Goal: Transaction & Acquisition: Purchase product/service

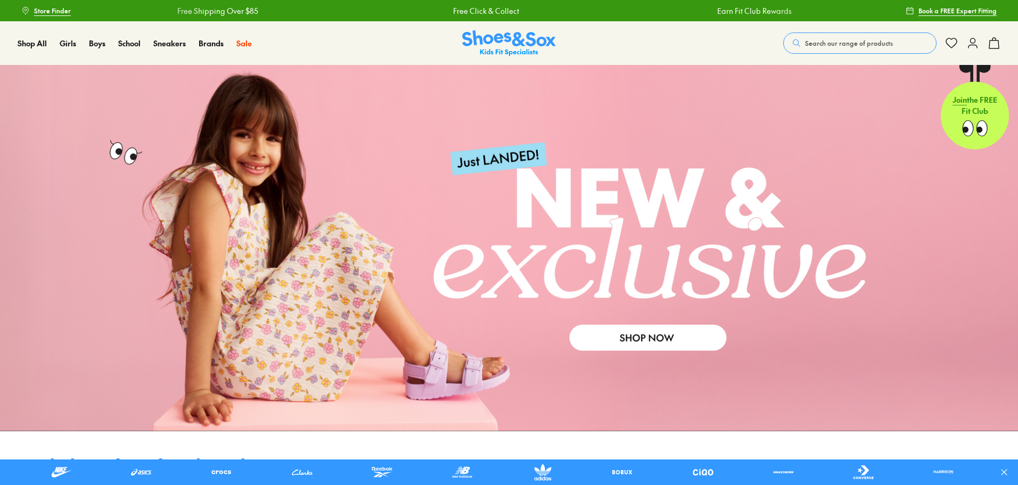
click at [877, 47] on span "Search our range of products" at bounding box center [849, 43] width 88 height 10
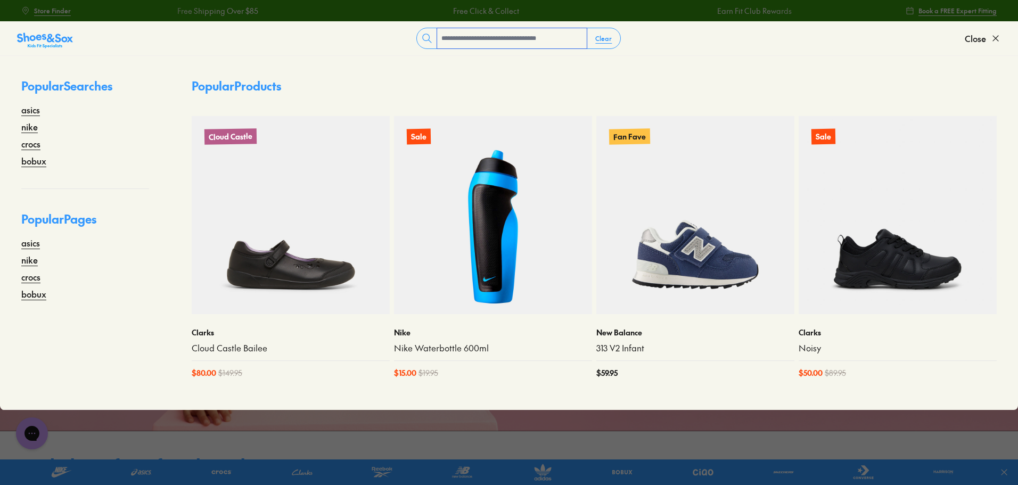
click at [470, 37] on input "text" at bounding box center [512, 38] width 150 height 20
type input "*****"
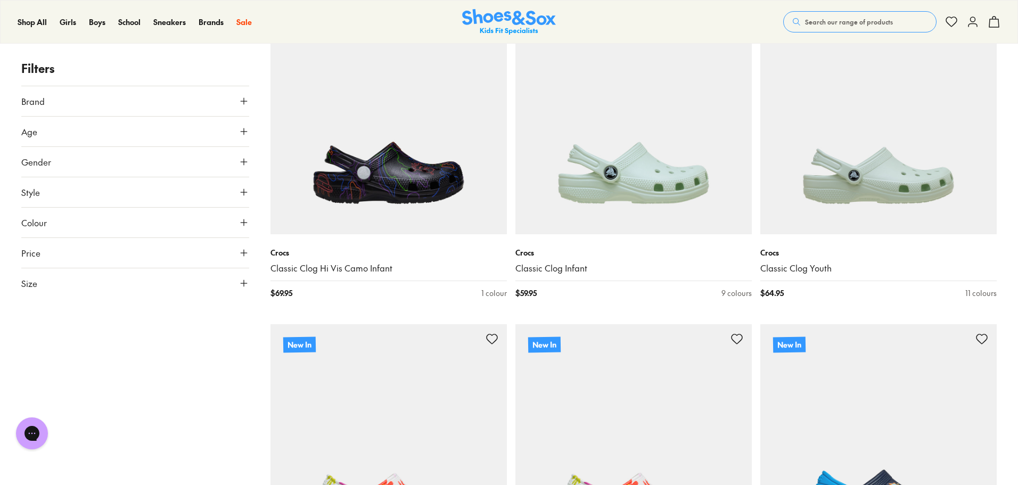
click at [245, 129] on icon at bounding box center [244, 131] width 11 height 11
click at [158, 155] on label "Youth" at bounding box center [157, 157] width 19 height 11
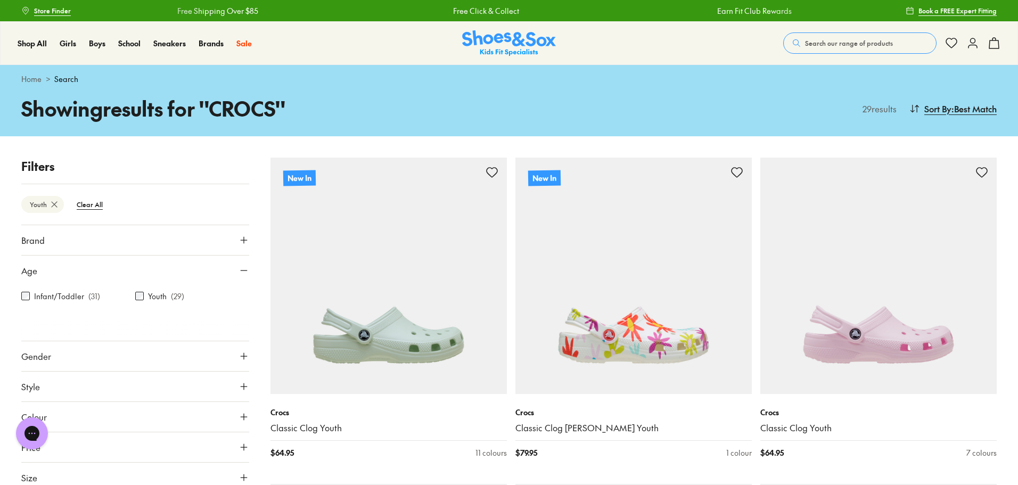
click at [245, 357] on icon at bounding box center [244, 356] width 11 height 11
drag, startPoint x: 159, startPoint y: 388, endPoint x: 198, endPoint y: 384, distance: 39.0
click at [159, 388] on label "Boys" at bounding box center [163, 388] width 56 height 20
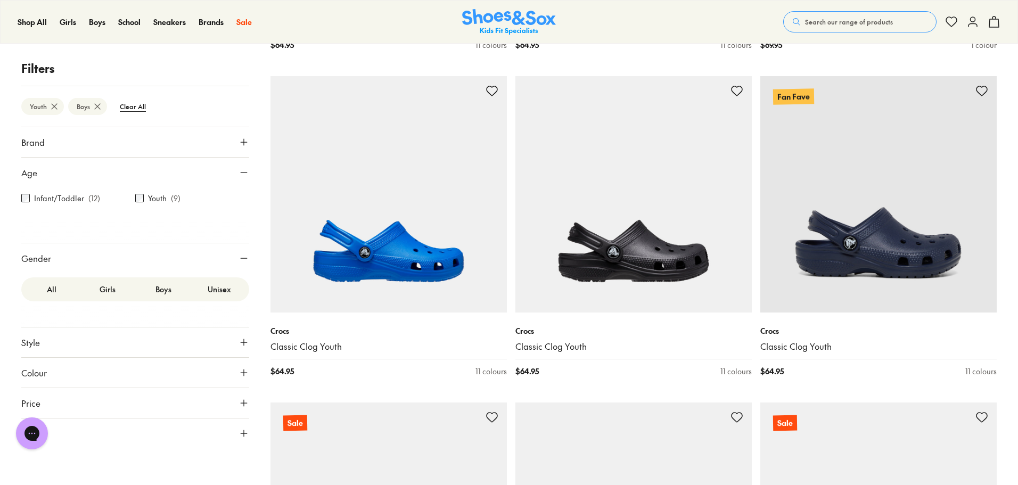
scroll to position [214, 0]
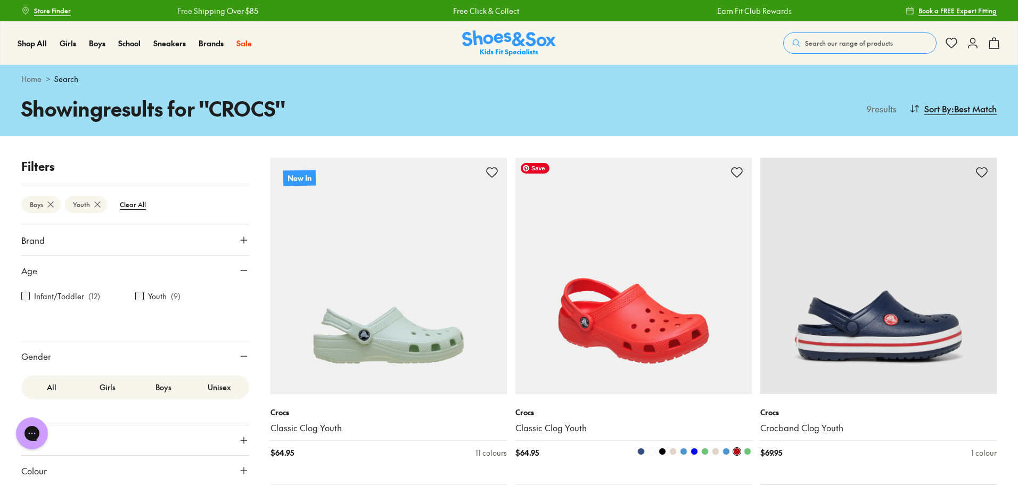
click at [653, 332] on img at bounding box center [633, 276] width 236 height 236
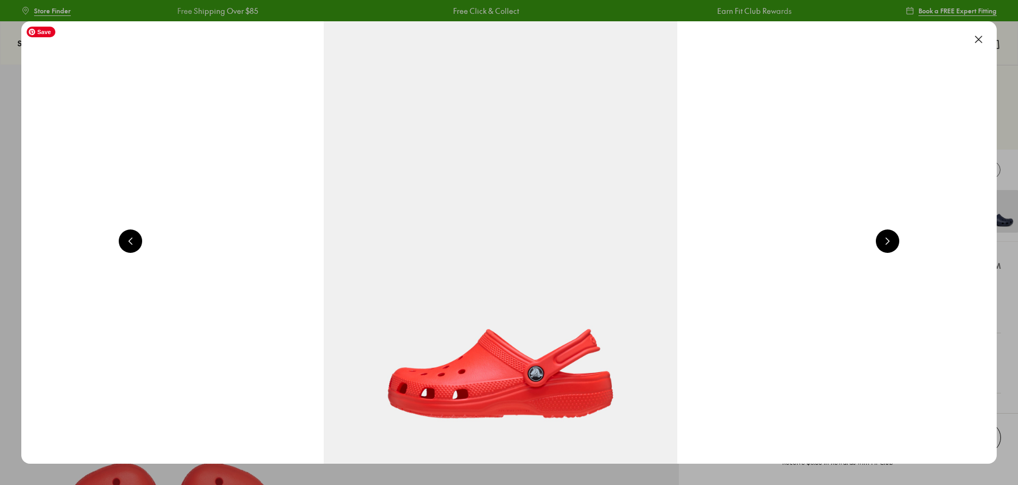
select select "*"
click at [983, 41] on button at bounding box center [978, 39] width 23 height 23
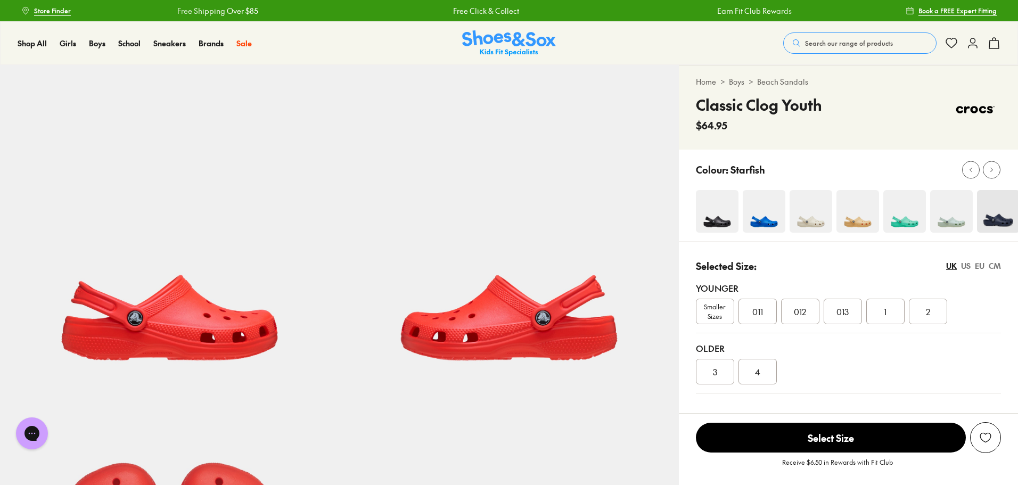
click at [906, 217] on img at bounding box center [904, 211] width 43 height 43
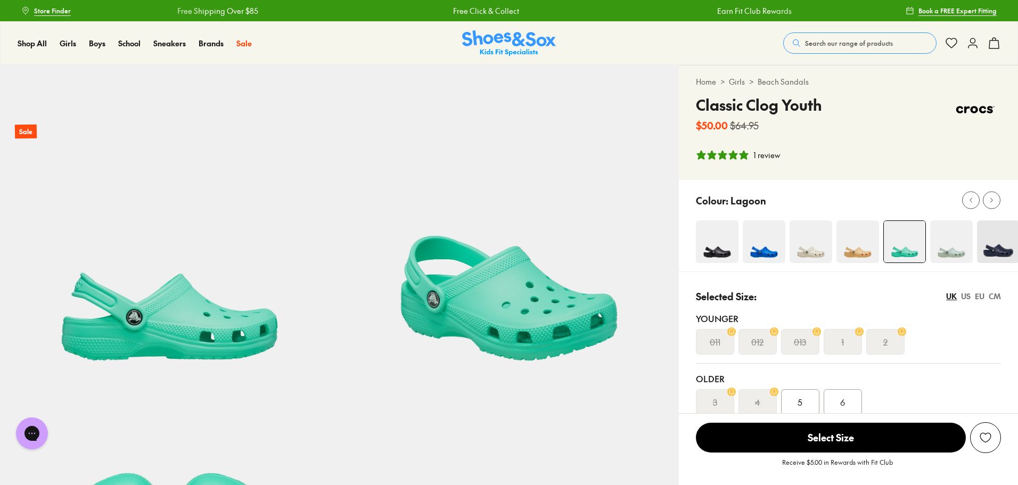
select select "*"
click at [995, 201] on icon at bounding box center [992, 200] width 8 height 8
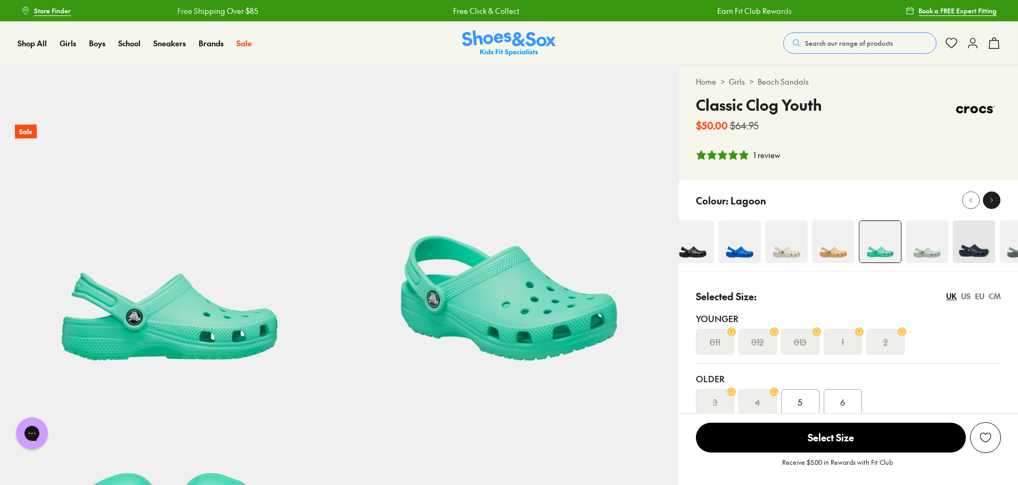
click at [996, 201] on div at bounding box center [991, 200] width 11 height 11
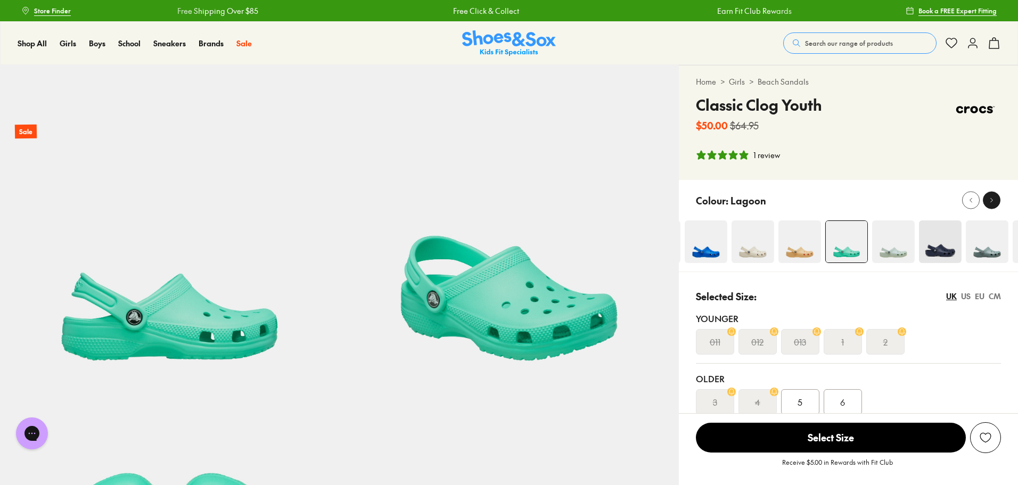
click at [996, 201] on div at bounding box center [991, 200] width 11 height 11
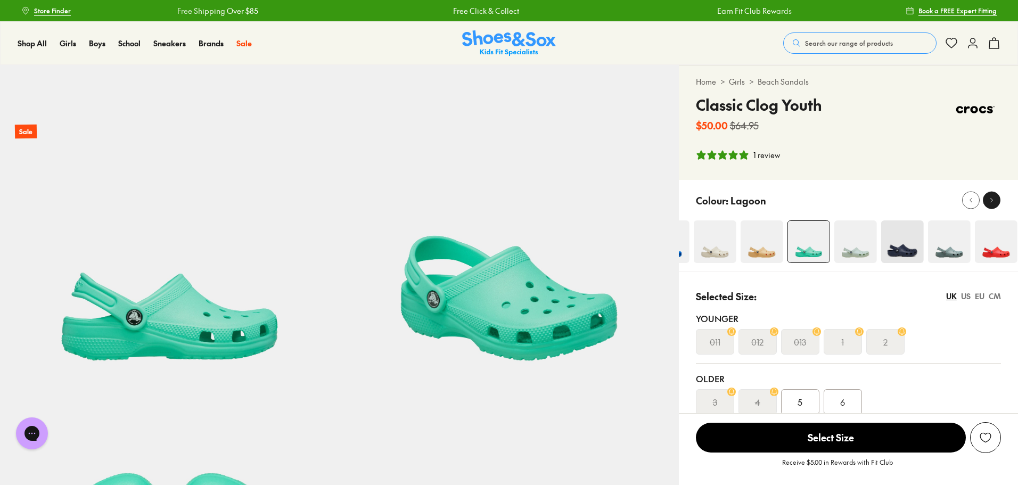
click at [996, 201] on div at bounding box center [991, 200] width 11 height 11
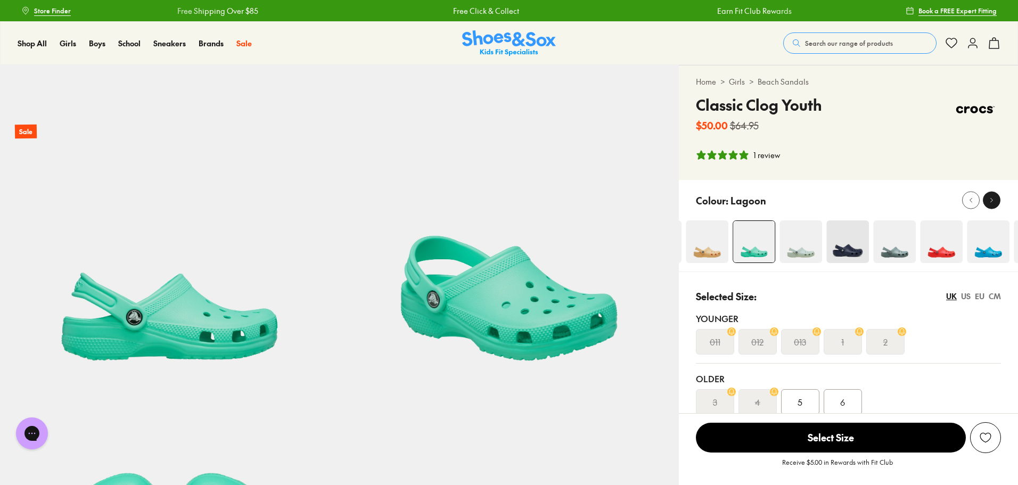
click at [995, 202] on icon at bounding box center [992, 200] width 8 height 8
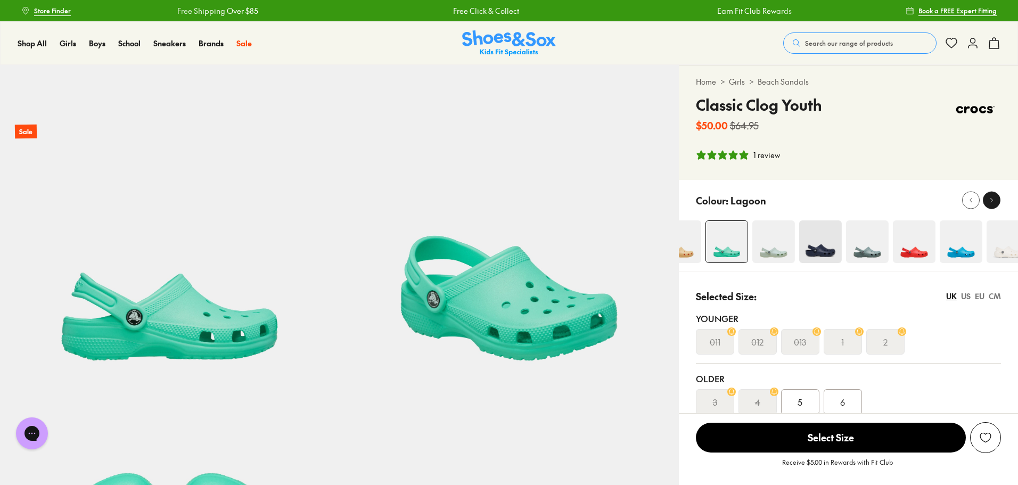
click at [995, 202] on icon at bounding box center [992, 200] width 8 height 8
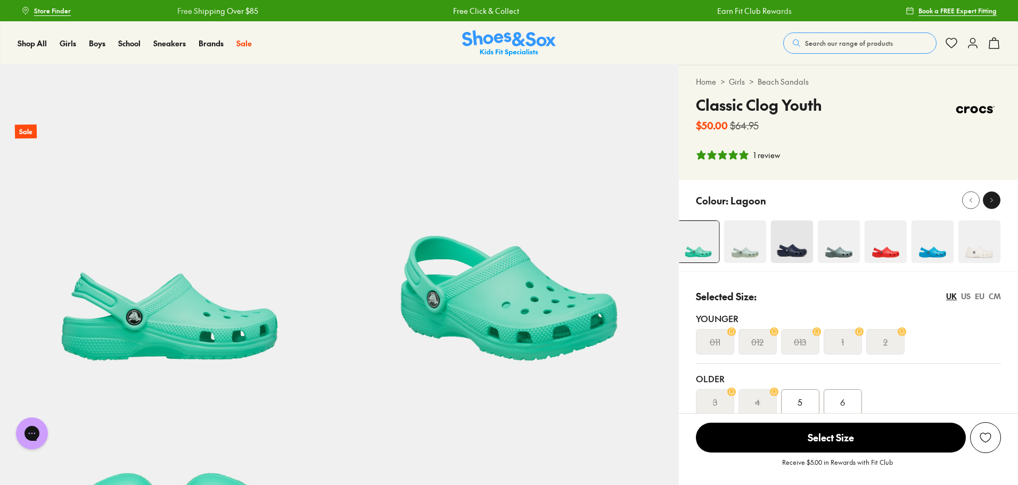
click at [995, 202] on icon at bounding box center [992, 200] width 8 height 8
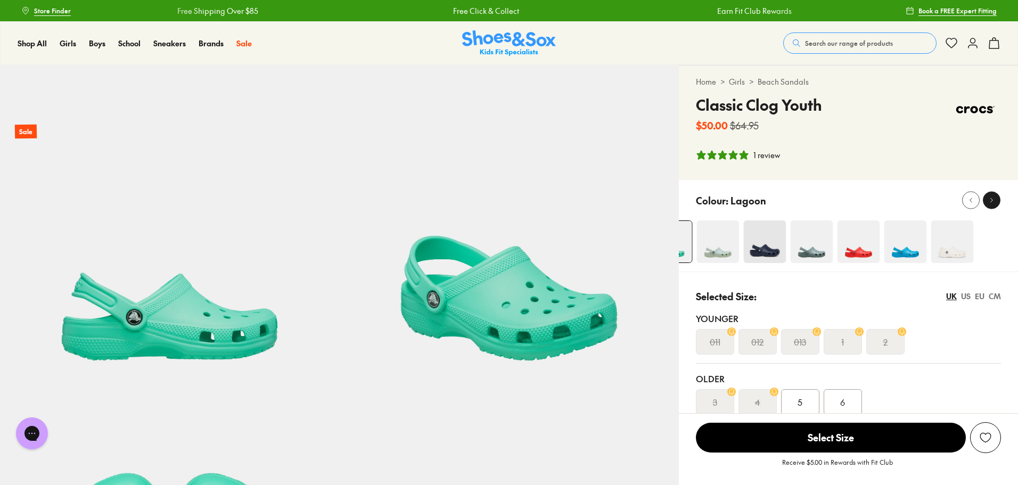
click at [995, 202] on icon at bounding box center [992, 200] width 8 height 8
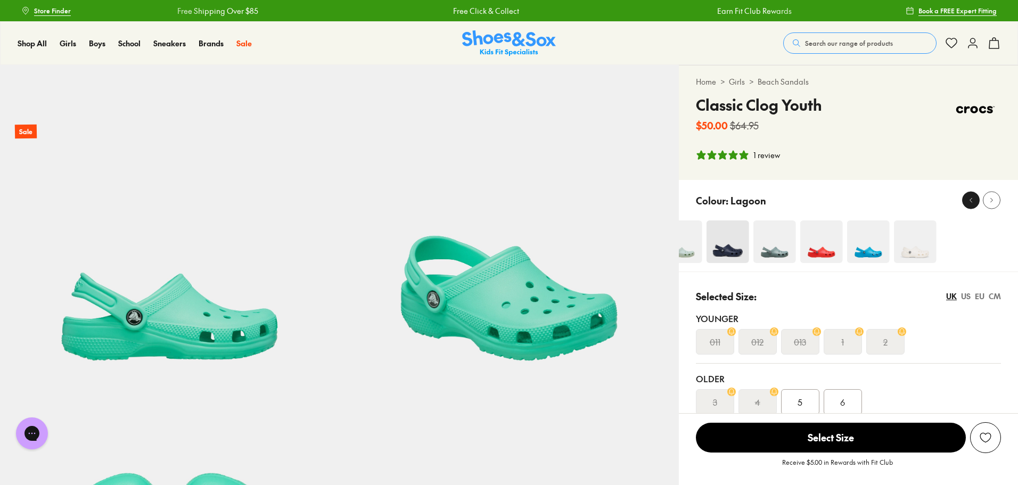
click at [966, 202] on div at bounding box center [970, 200] width 11 height 11
click at [967, 202] on icon at bounding box center [971, 200] width 8 height 8
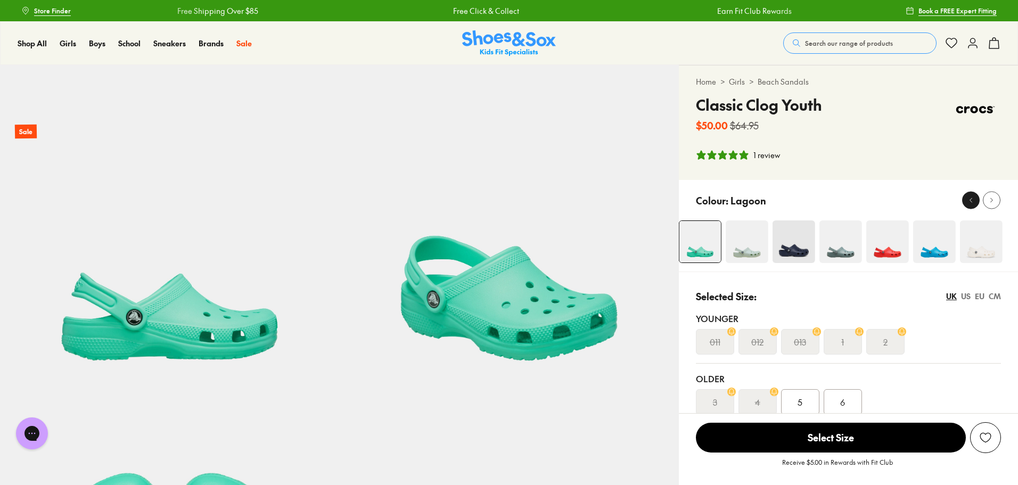
click at [967, 202] on icon at bounding box center [971, 200] width 8 height 8
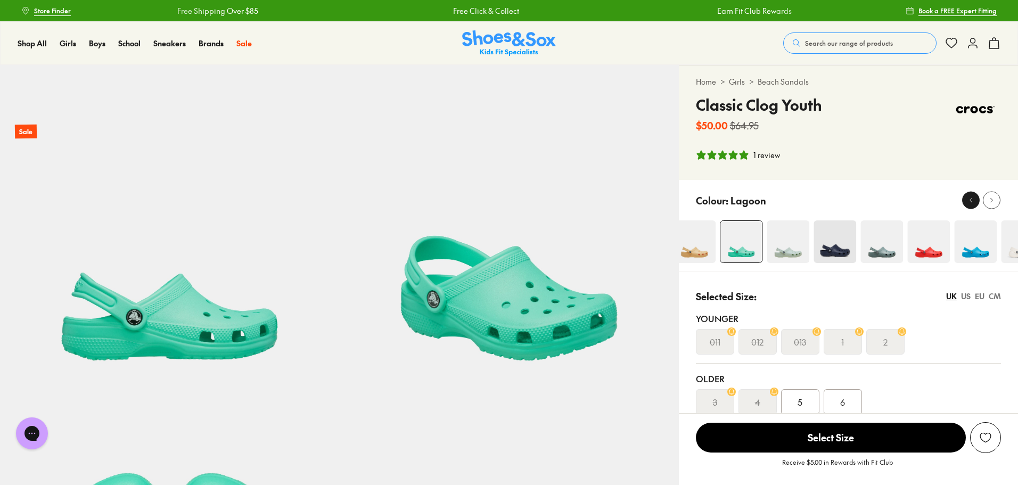
click at [967, 202] on icon at bounding box center [971, 200] width 8 height 8
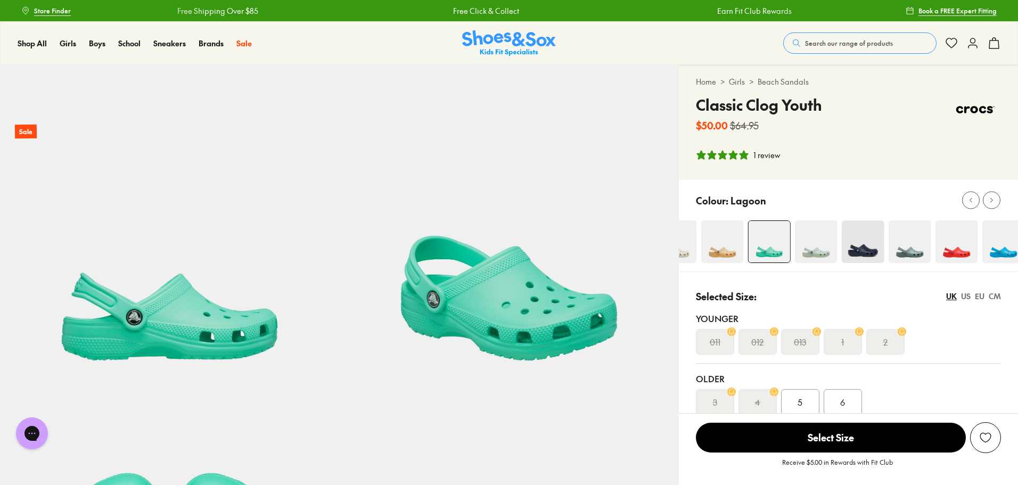
click at [909, 250] on img at bounding box center [909, 241] width 43 height 43
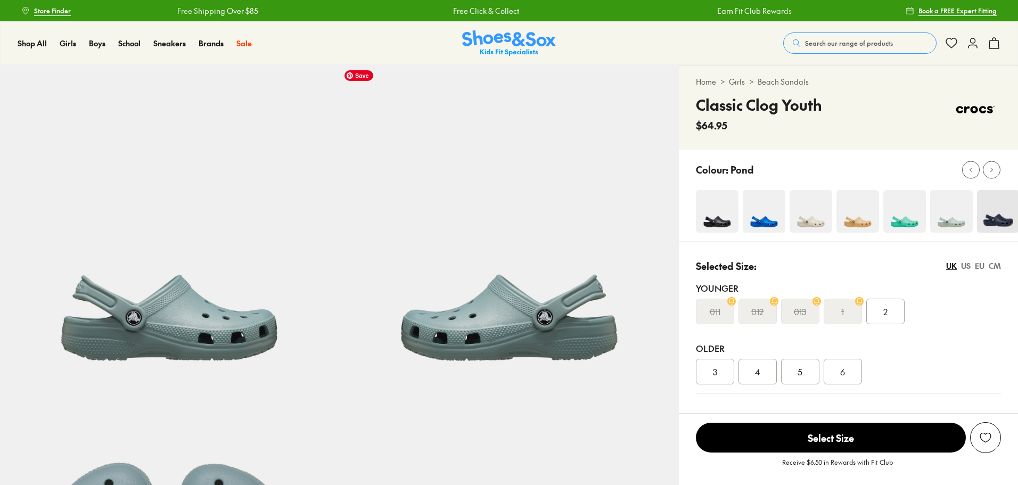
select select "*"
click at [908, 216] on img at bounding box center [904, 211] width 43 height 43
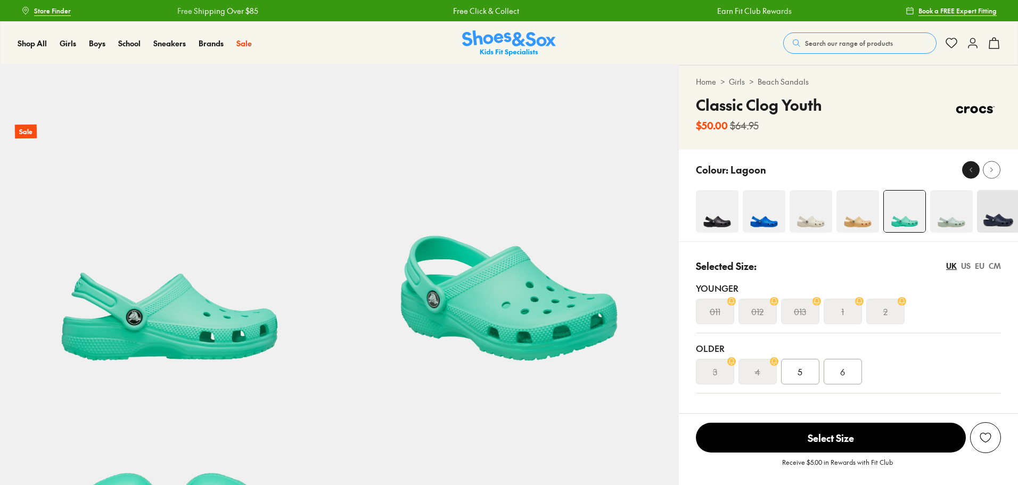
click at [973, 172] on icon at bounding box center [971, 170] width 8 height 8
select select "*"
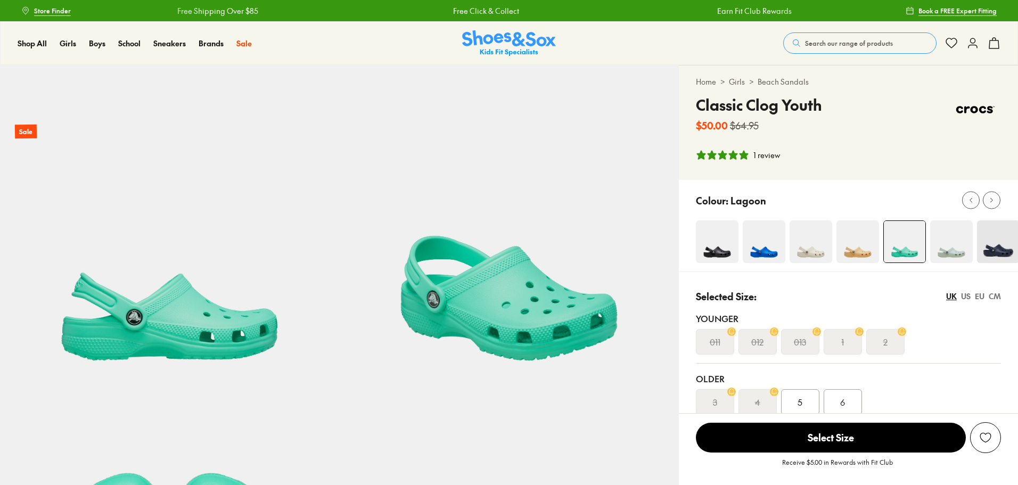
click at [973, 172] on div "Home > Girls > Beach Sandals Classic Clog Youth $50.00 $64.95 1 review" at bounding box center [848, 122] width 339 height 114
click at [975, 199] on div at bounding box center [970, 200] width 11 height 11
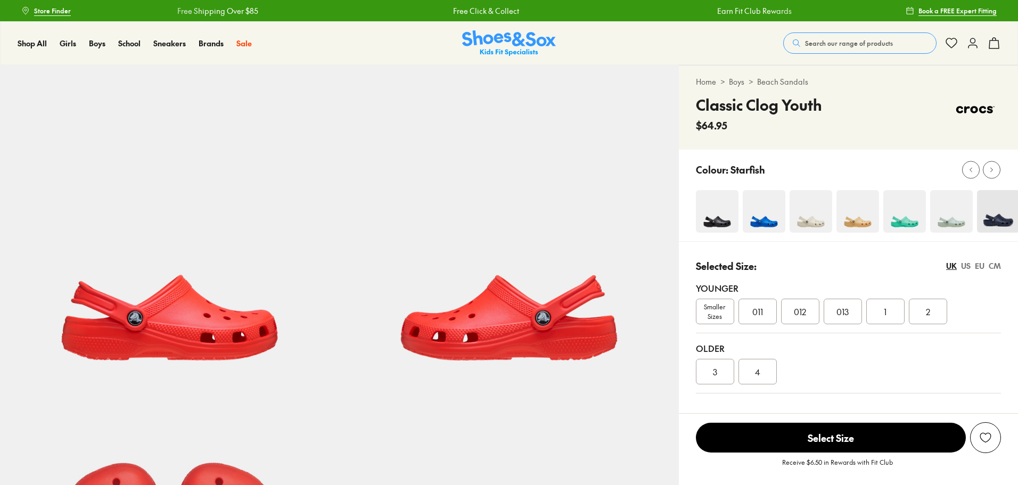
select select "*"
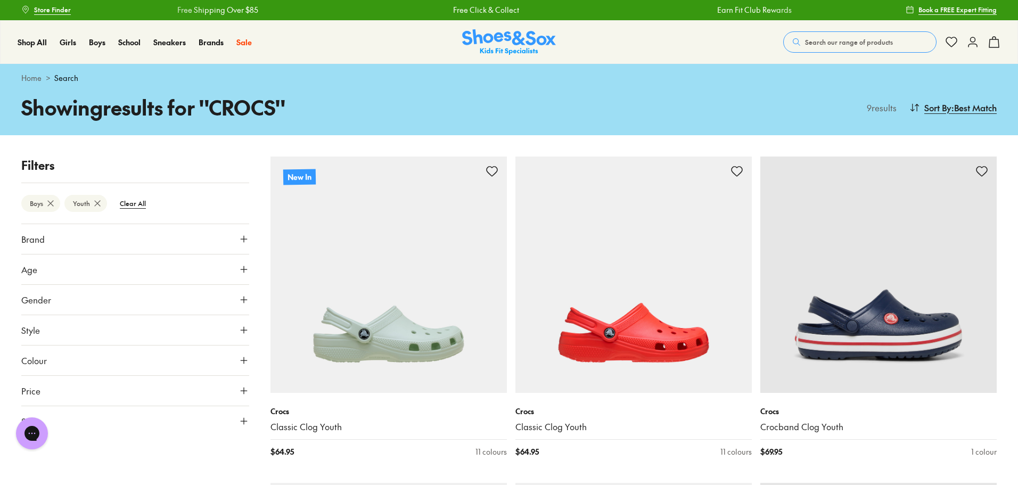
click at [96, 203] on icon at bounding box center [97, 203] width 11 height 11
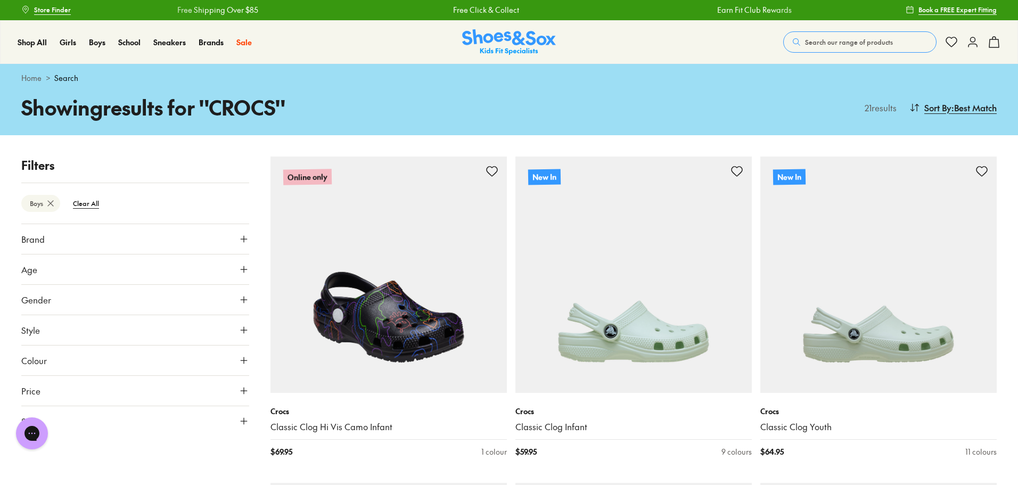
scroll to position [161, 0]
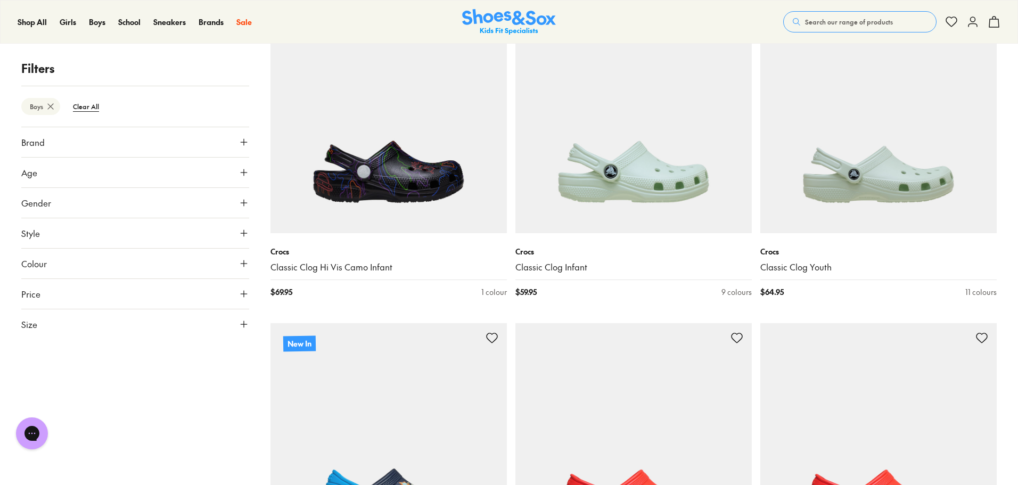
click at [248, 174] on icon at bounding box center [244, 172] width 11 height 11
click at [50, 198] on label "Infant/Toddler" at bounding box center [59, 198] width 50 height 11
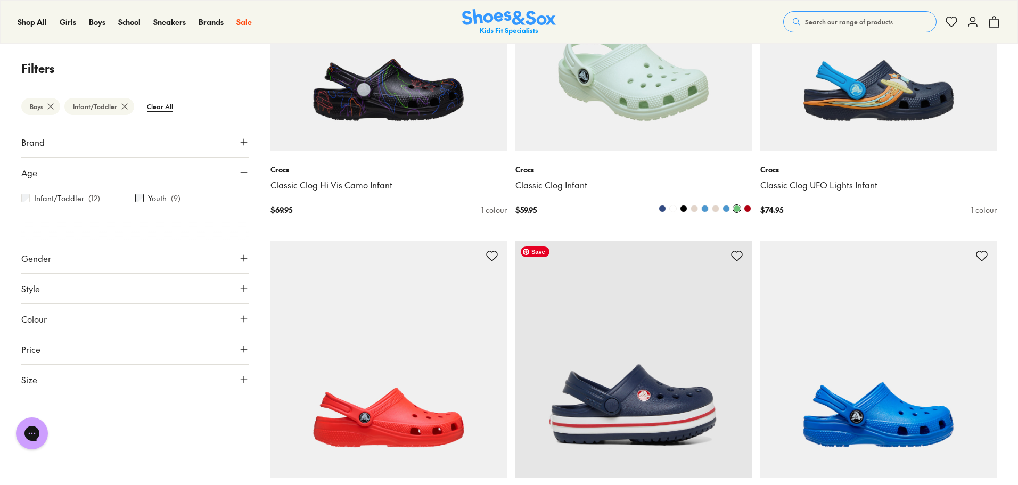
scroll to position [403, 0]
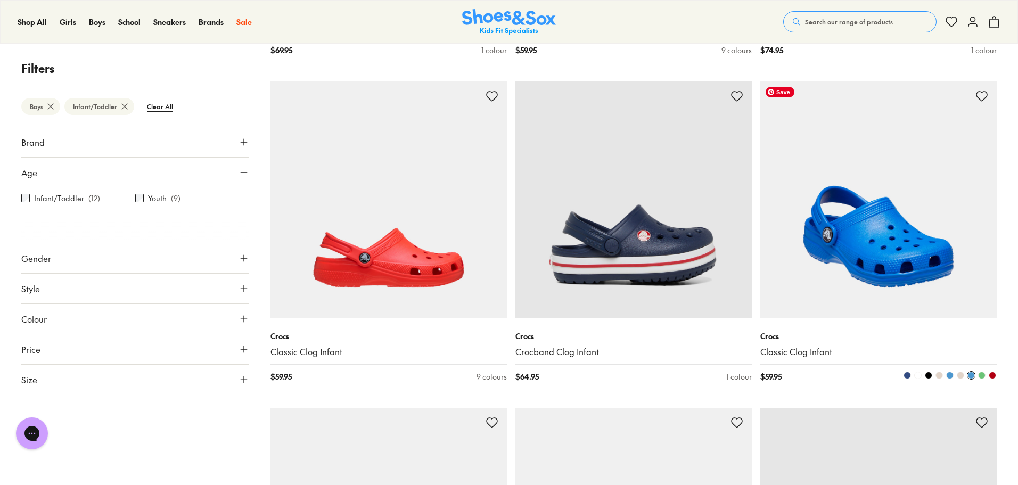
click at [880, 236] on img at bounding box center [878, 199] width 236 height 236
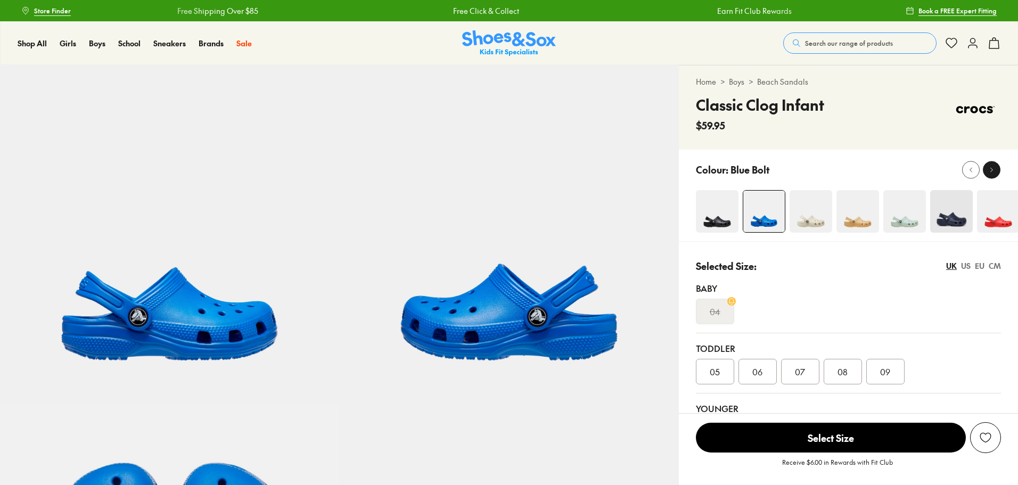
click at [995, 171] on icon at bounding box center [992, 170] width 8 height 8
select select "*"
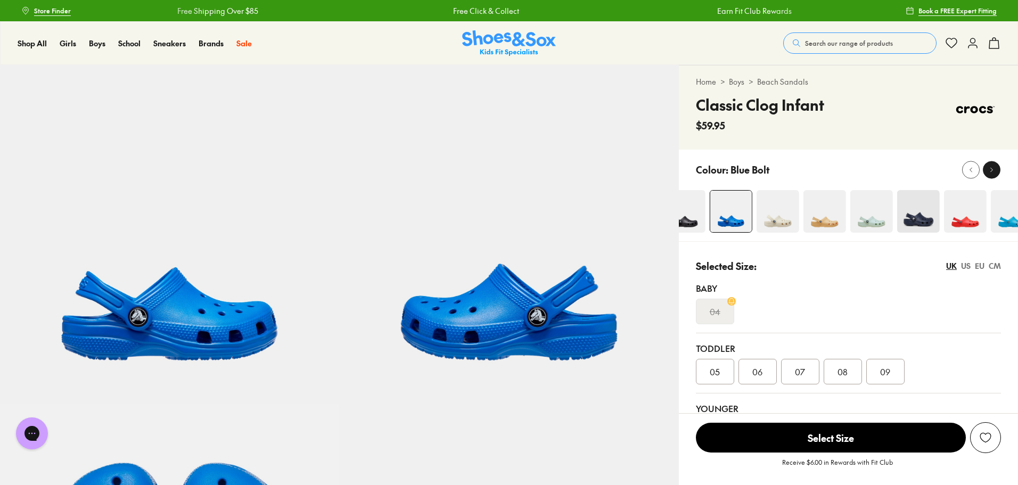
click at [993, 171] on icon at bounding box center [992, 170] width 8 height 8
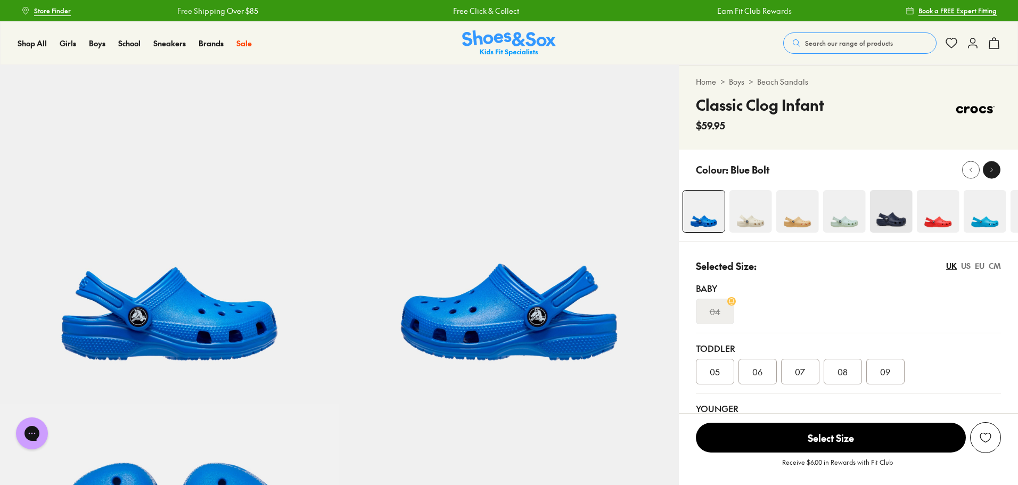
click at [993, 171] on icon at bounding box center [992, 170] width 8 height 8
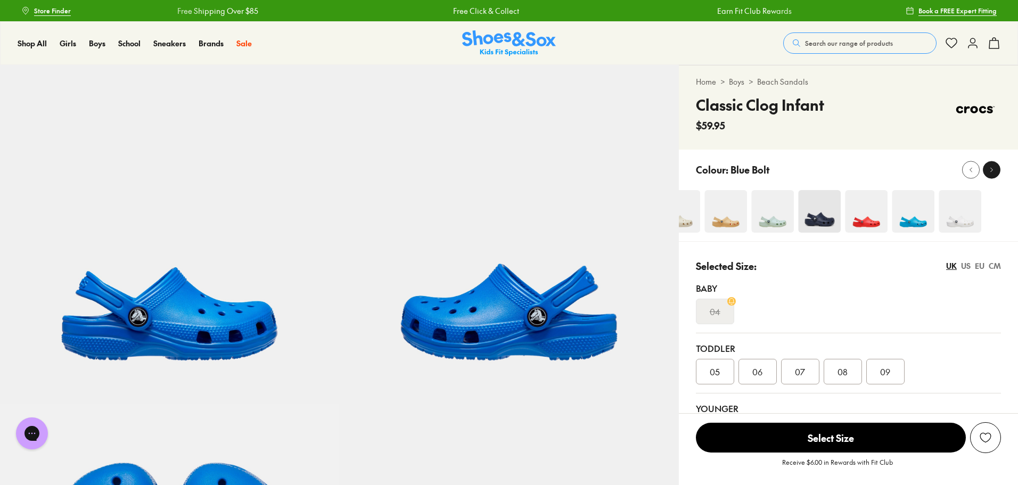
click at [993, 171] on icon at bounding box center [992, 170] width 8 height 8
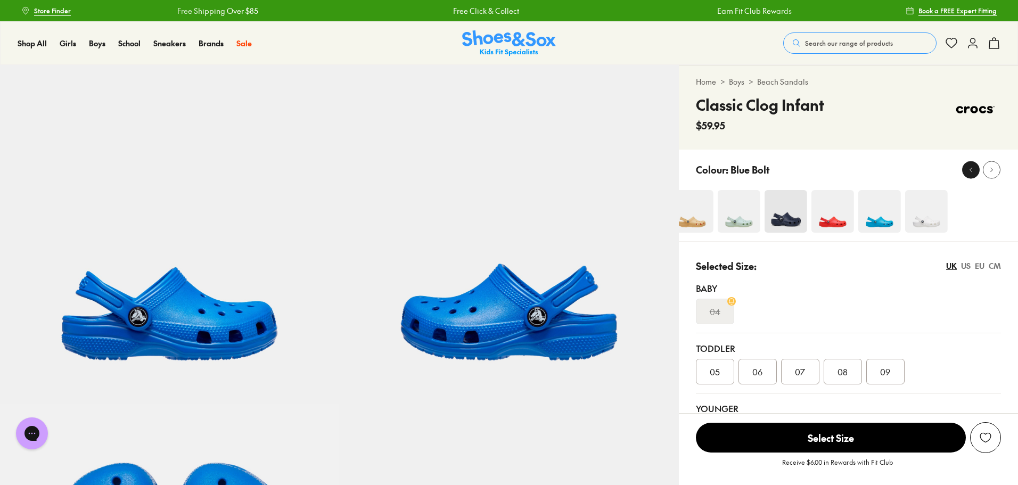
click at [978, 170] on button at bounding box center [971, 170] width 18 height 18
click at [976, 170] on div at bounding box center [970, 169] width 11 height 11
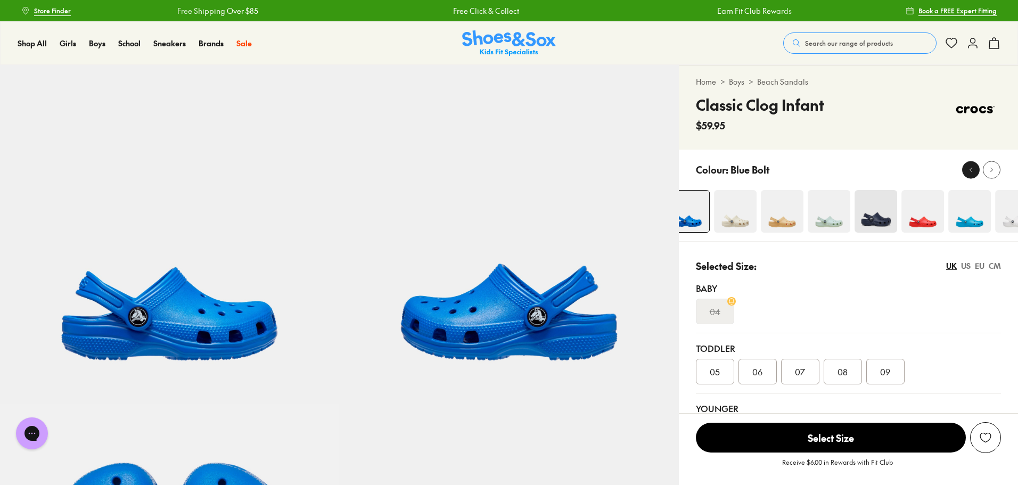
click at [976, 170] on div at bounding box center [970, 169] width 11 height 11
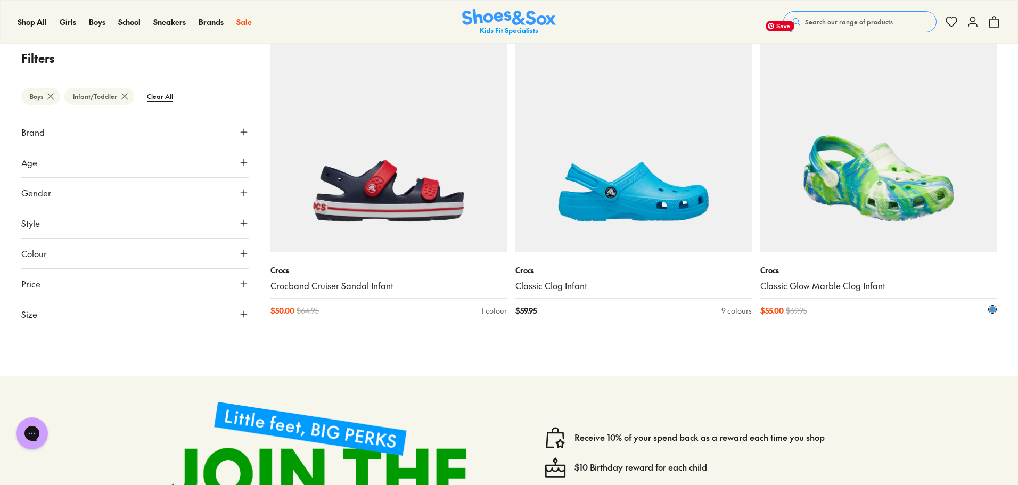
scroll to position [1126, 0]
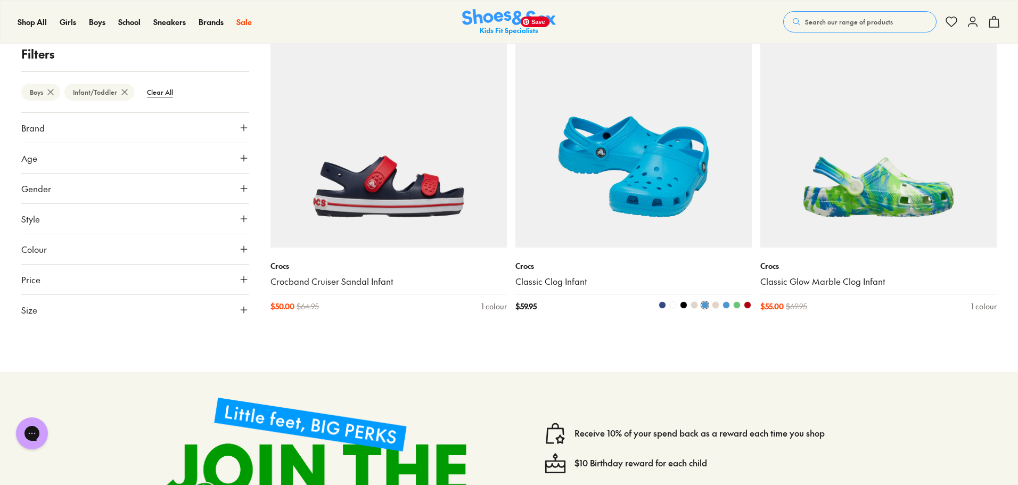
click at [686, 214] on img at bounding box center [633, 129] width 236 height 236
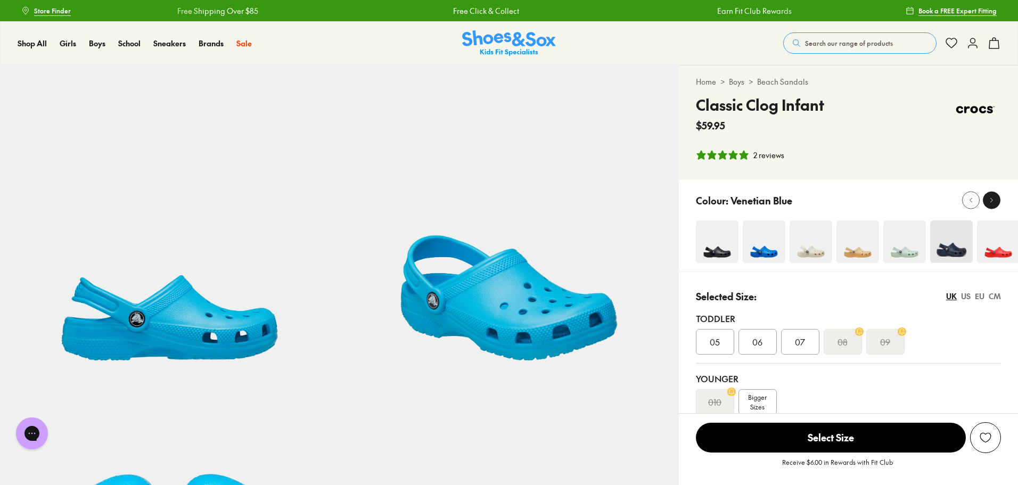
select select "*"
click at [994, 203] on icon at bounding box center [992, 200] width 8 height 8
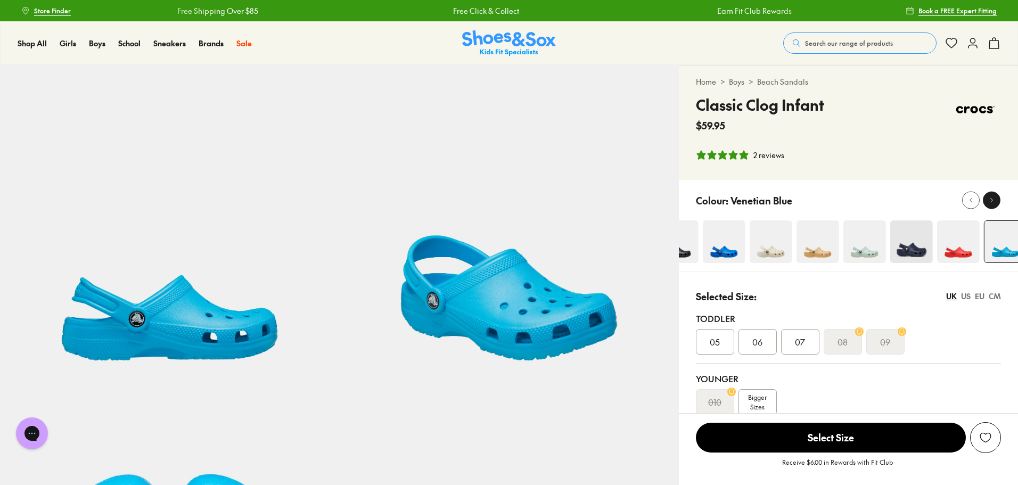
click at [994, 203] on icon at bounding box center [992, 200] width 8 height 8
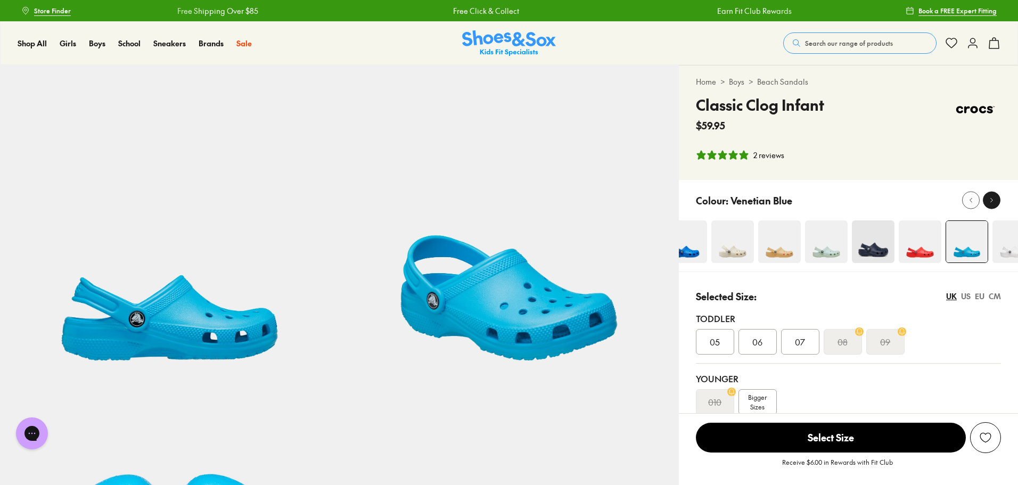
click at [994, 203] on icon at bounding box center [992, 200] width 8 height 8
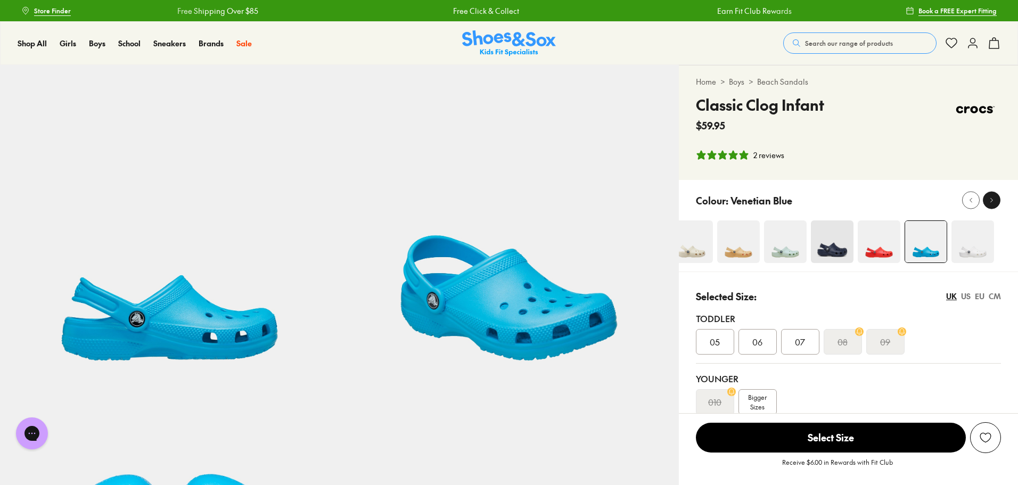
click at [994, 203] on icon at bounding box center [992, 200] width 8 height 8
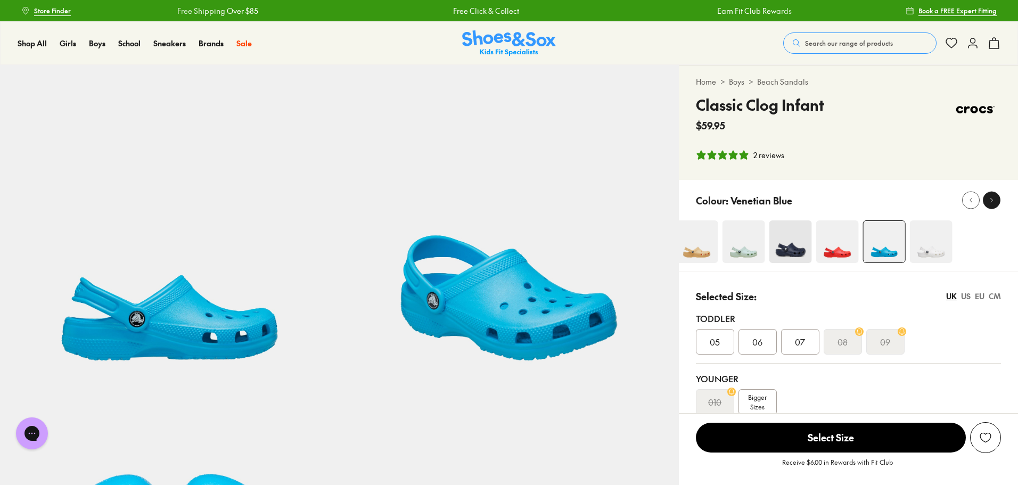
click at [994, 203] on icon at bounding box center [992, 200] width 8 height 8
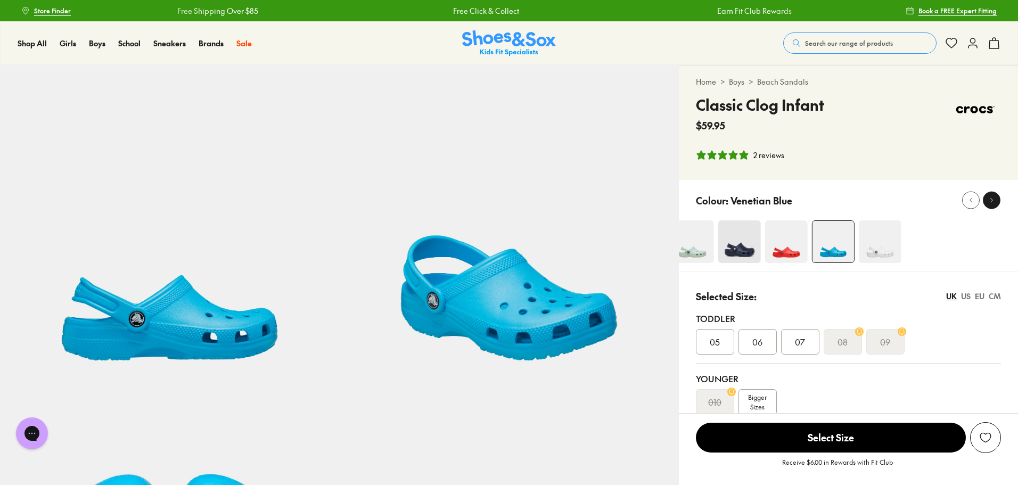
click at [994, 203] on icon at bounding box center [992, 200] width 8 height 8
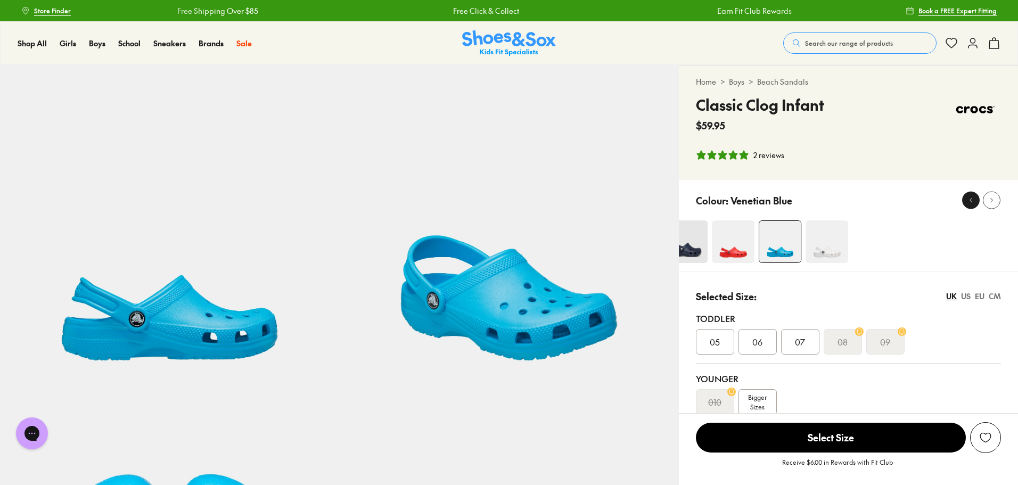
click at [976, 201] on div at bounding box center [970, 200] width 11 height 11
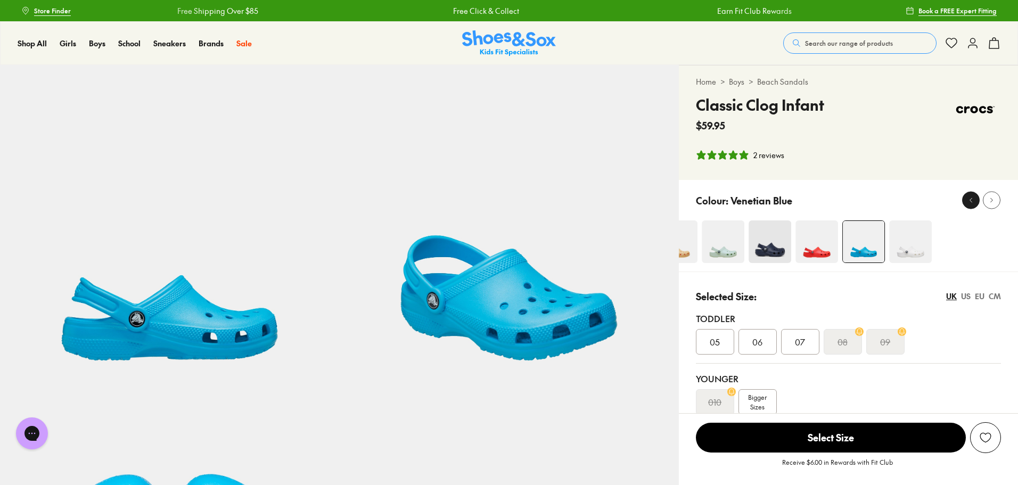
click at [976, 201] on div at bounding box center [970, 200] width 11 height 11
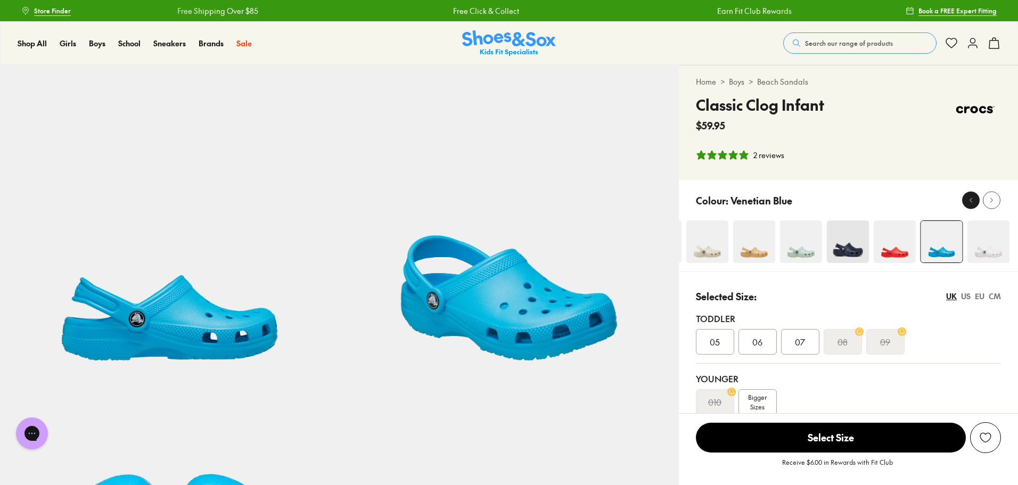
click at [975, 201] on div at bounding box center [970, 200] width 11 height 11
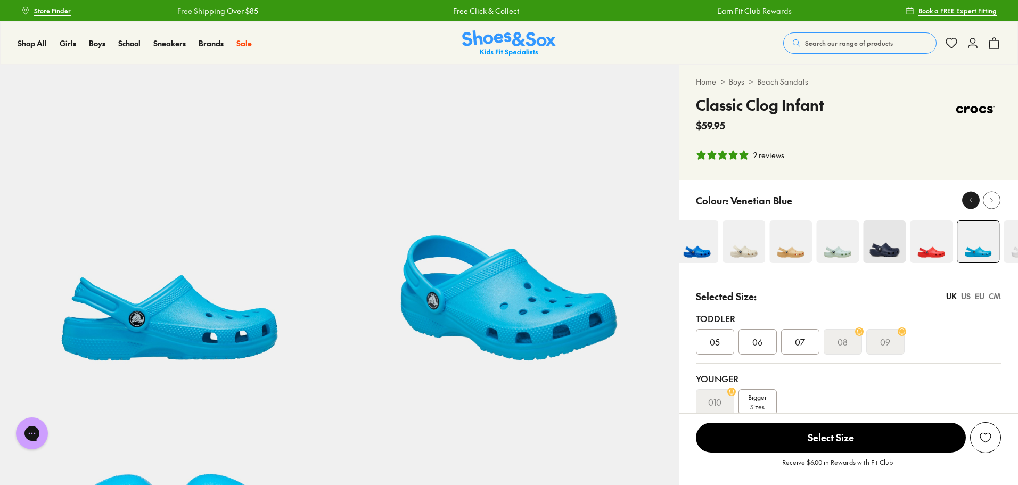
click at [975, 201] on div at bounding box center [970, 200] width 11 height 11
click at [974, 201] on icon at bounding box center [971, 200] width 8 height 8
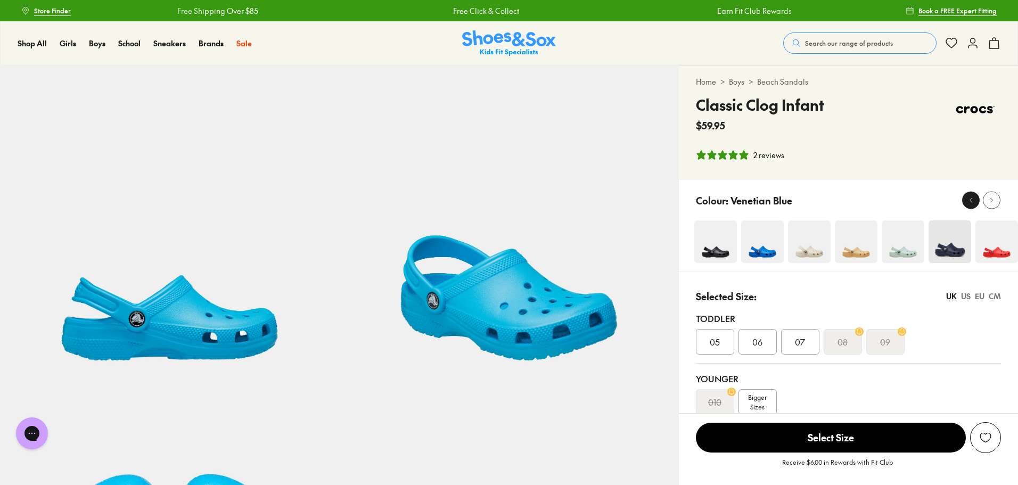
click at [974, 201] on icon at bounding box center [971, 200] width 8 height 8
drag, startPoint x: 843, startPoint y: 37, endPoint x: 864, endPoint y: 43, distance: 21.6
click at [843, 37] on button "Search our range of products" at bounding box center [859, 42] width 153 height 21
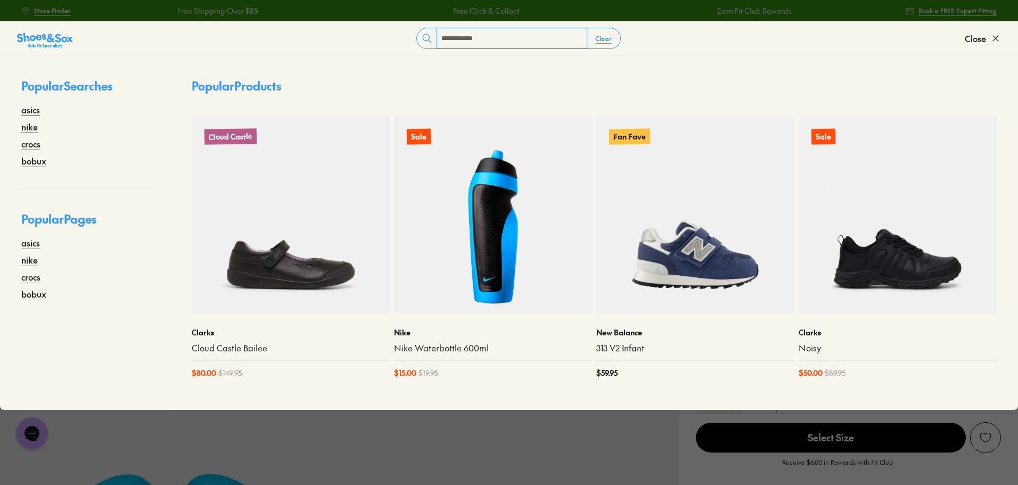
type input "**********"
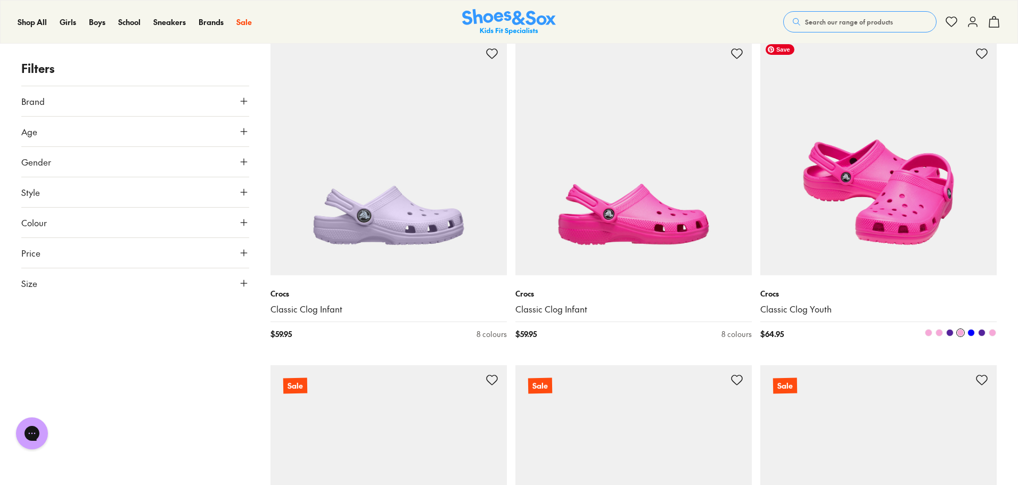
scroll to position [1438, 0]
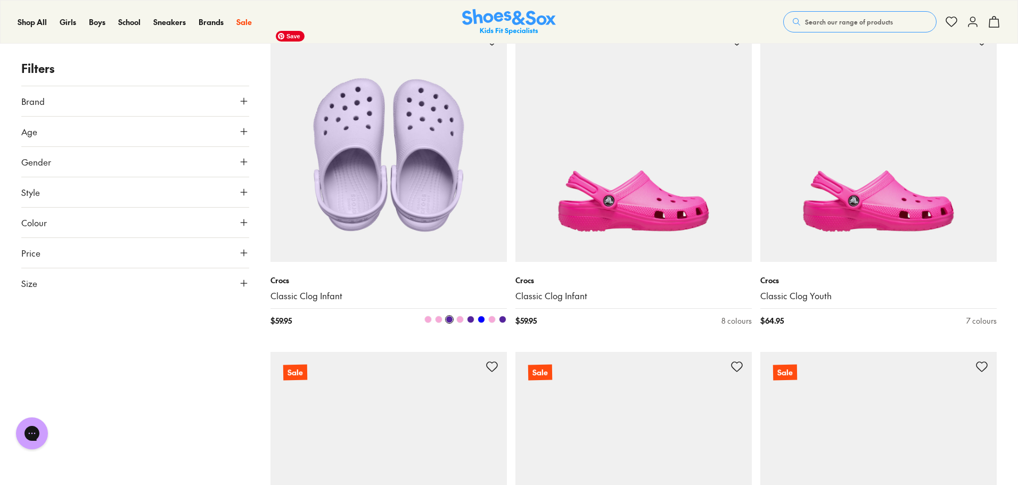
click at [472, 145] on img at bounding box center [388, 144] width 236 height 236
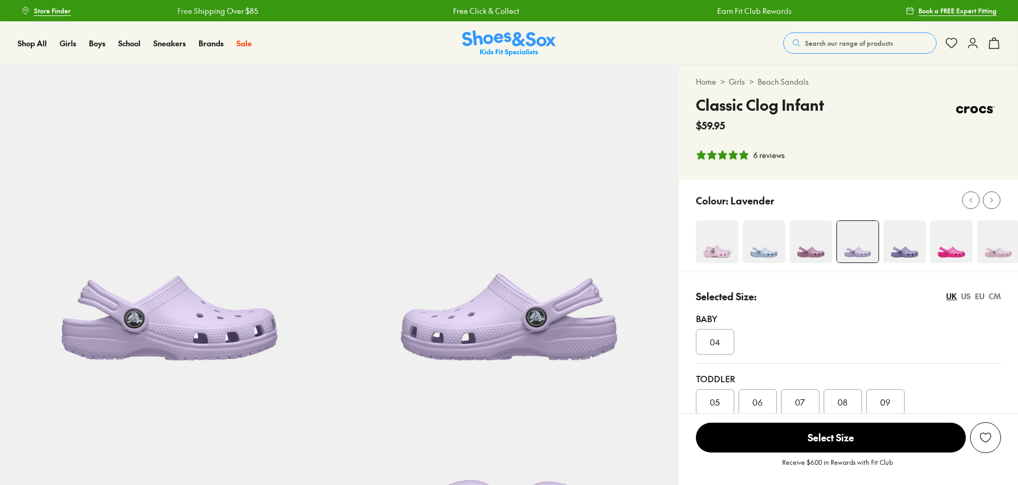
select select "*"
click at [914, 251] on img at bounding box center [904, 241] width 43 height 43
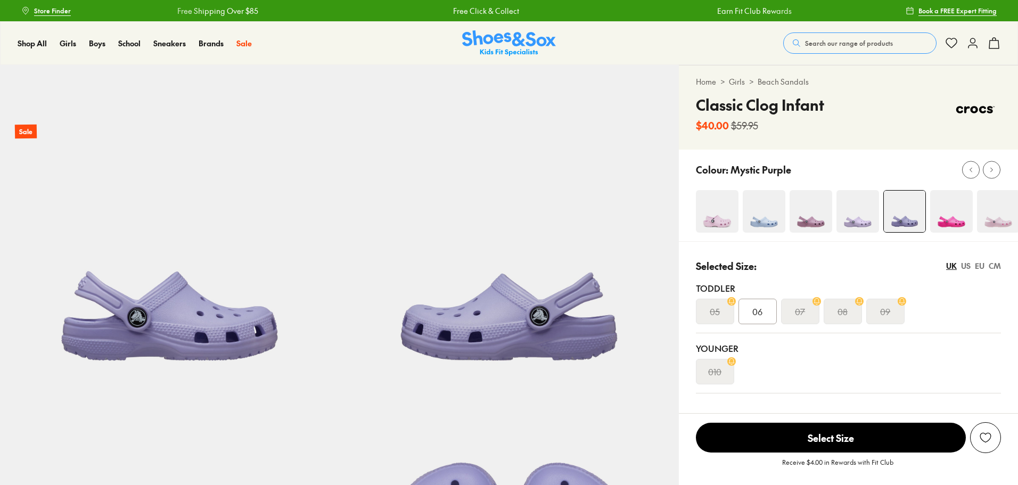
click at [853, 215] on img at bounding box center [858, 211] width 43 height 43
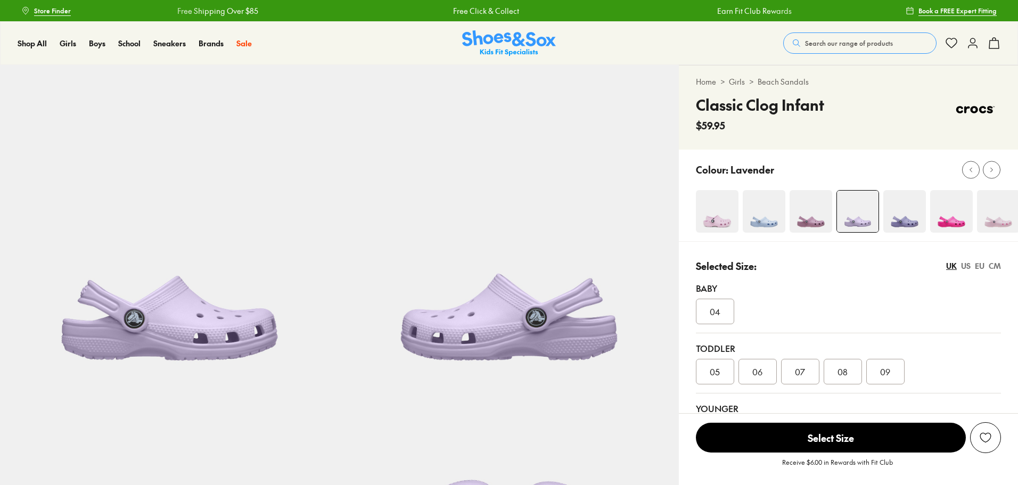
select select "*"
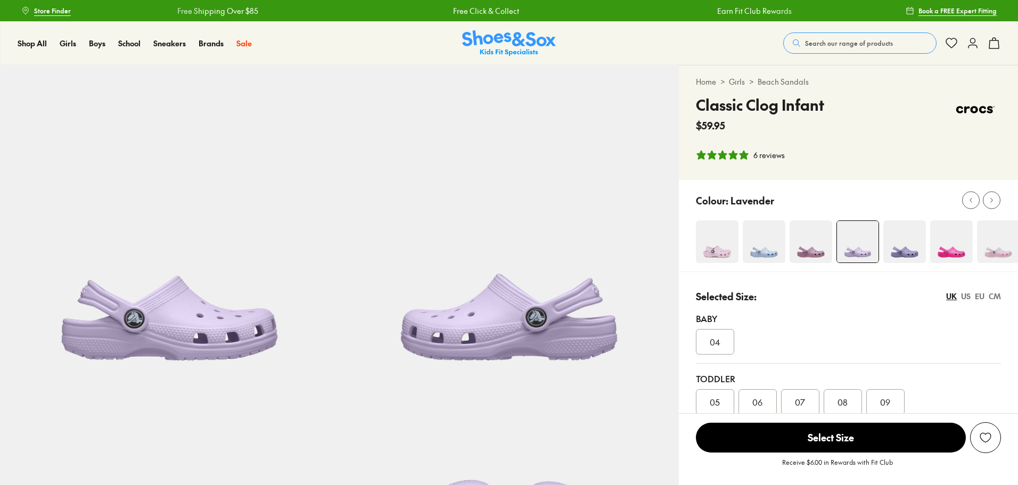
click at [911, 244] on img at bounding box center [904, 241] width 43 height 43
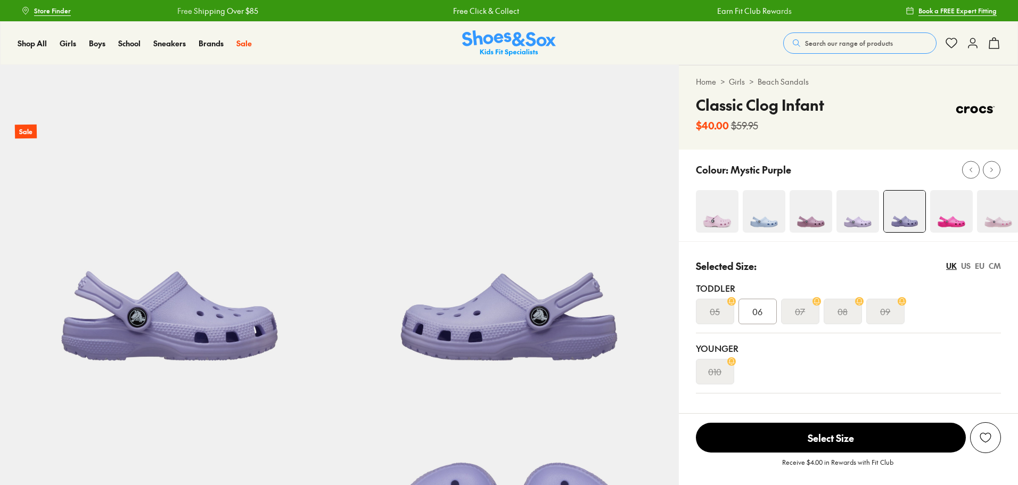
select select "*"
click at [863, 211] on img at bounding box center [858, 211] width 43 height 43
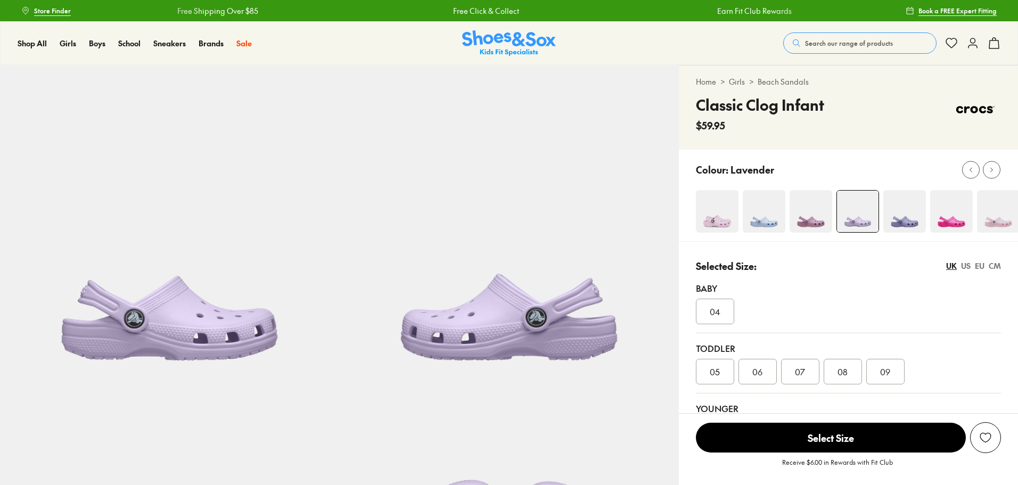
select select "*"
